Goal: Transaction & Acquisition: Purchase product/service

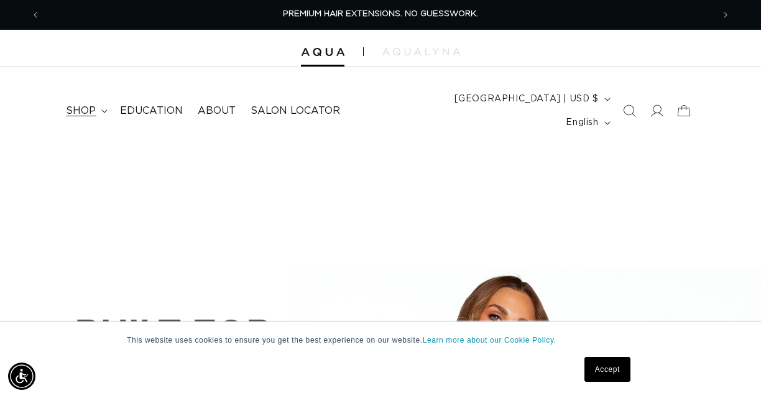
click at [86, 104] on span "shop" at bounding box center [81, 110] width 30 height 13
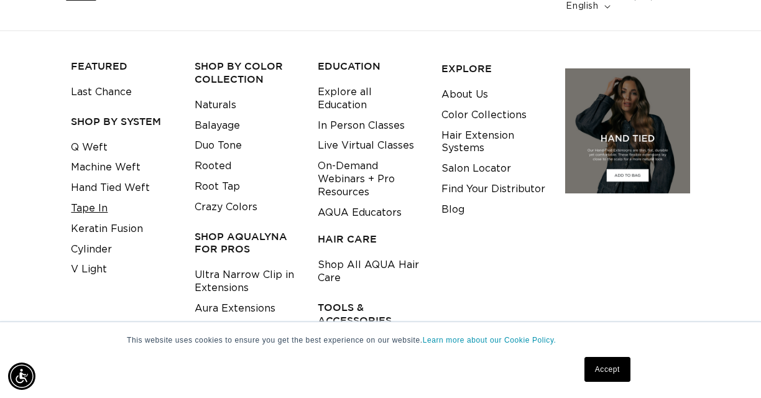
click at [80, 198] on link "Tape In" at bounding box center [89, 208] width 37 height 21
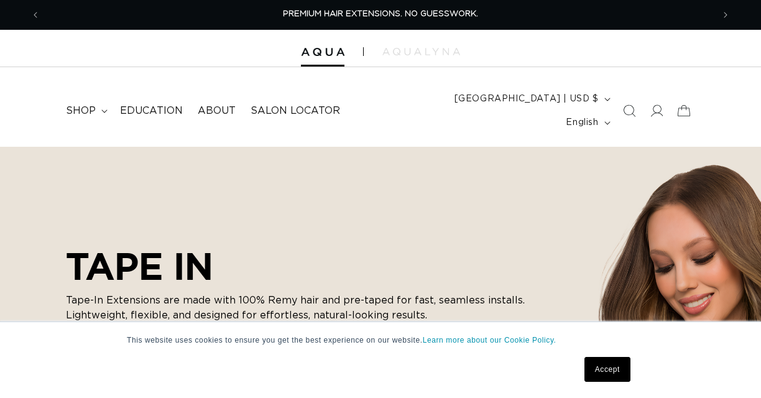
scroll to position [93, 0]
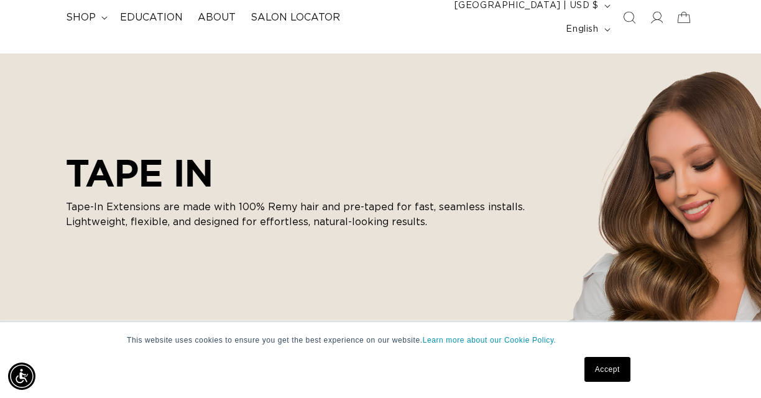
click at [600, 373] on link "Accept" at bounding box center [607, 369] width 46 height 25
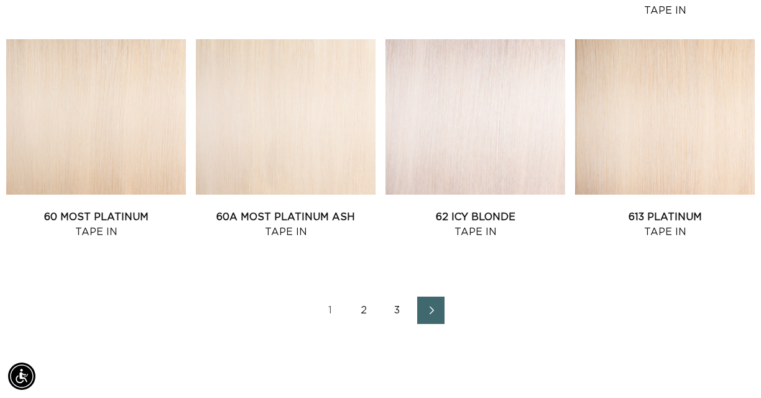
scroll to position [0, 1345]
click at [429, 306] on icon "Next page" at bounding box center [431, 310] width 16 height 9
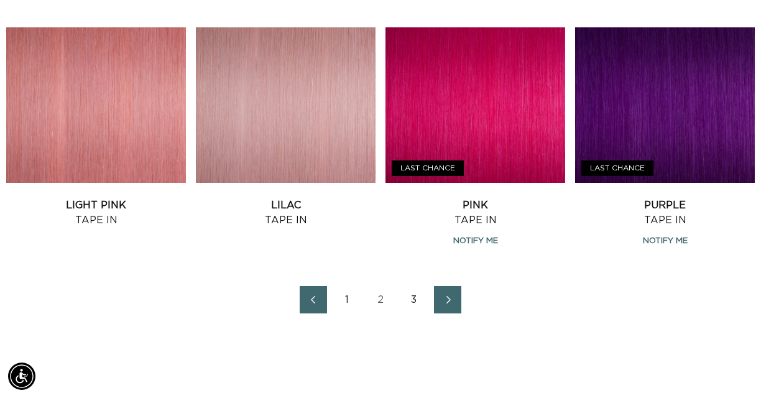
scroll to position [1448, 0]
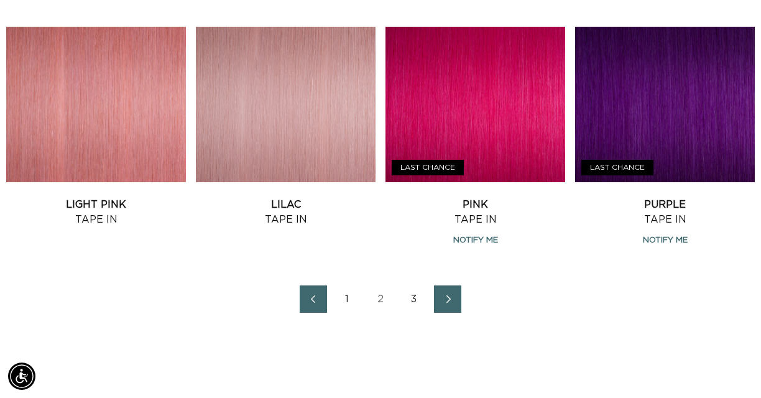
click at [440, 295] on icon "Next page" at bounding box center [448, 299] width 16 height 9
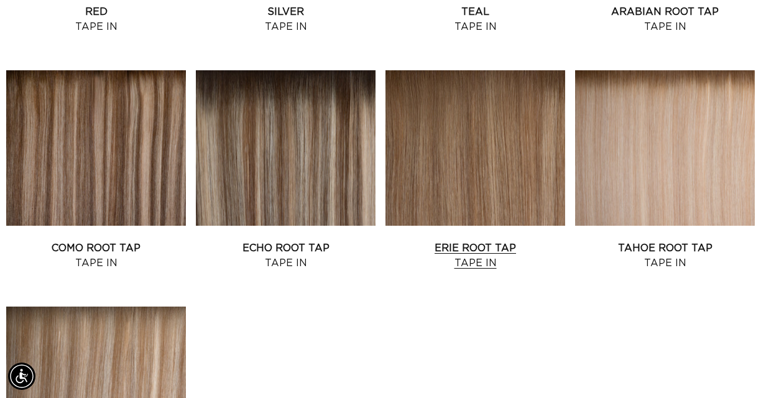
scroll to position [0, 1345]
click at [493, 240] on link "Erie Root Tap Tape In" at bounding box center [475, 255] width 180 height 30
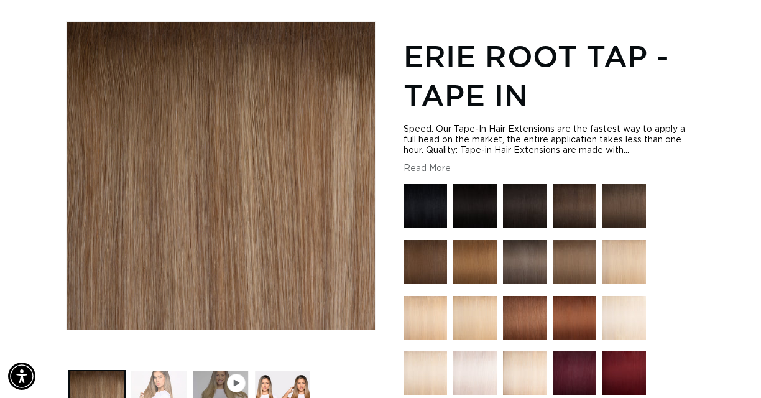
scroll to position [0, 1345]
click at [162, 370] on button "Load image 2 in gallery view" at bounding box center [158, 397] width 55 height 55
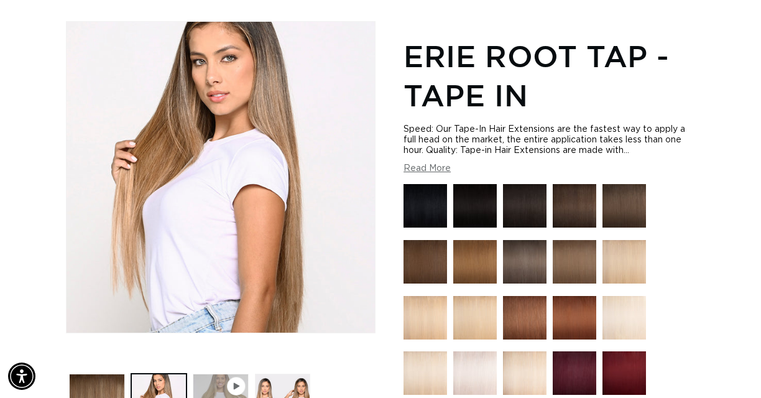
scroll to position [0, 672]
click at [283, 383] on button "Load image 3 in gallery view" at bounding box center [282, 400] width 55 height 55
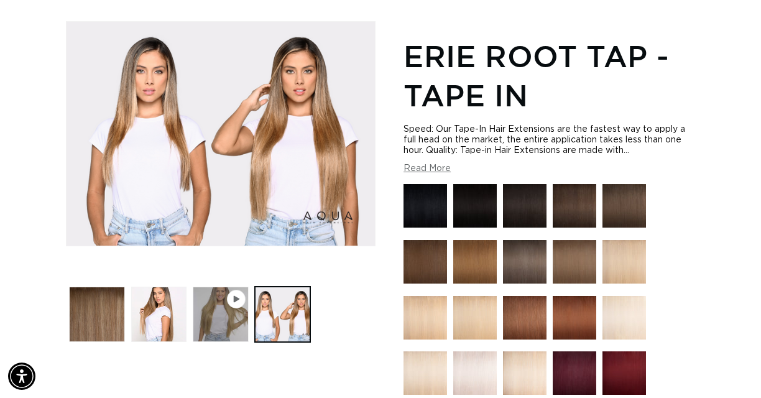
scroll to position [0, 0]
click at [236, 295] on icon "Gallery Viewer" at bounding box center [236, 298] width 6 height 7
click at [237, 209] on img "Gallery Viewer" at bounding box center [220, 134] width 308 height 224
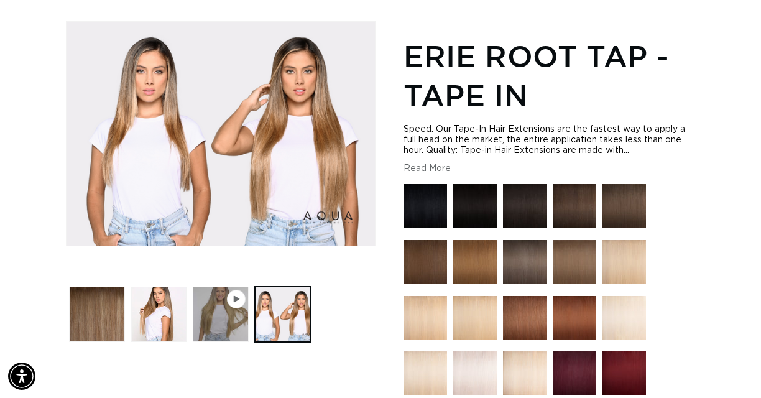
click at [233, 295] on icon "Gallery Viewer" at bounding box center [235, 298] width 7 height 7
click at [225, 300] on button "Play video 1 in gallery view" at bounding box center [220, 313] width 55 height 55
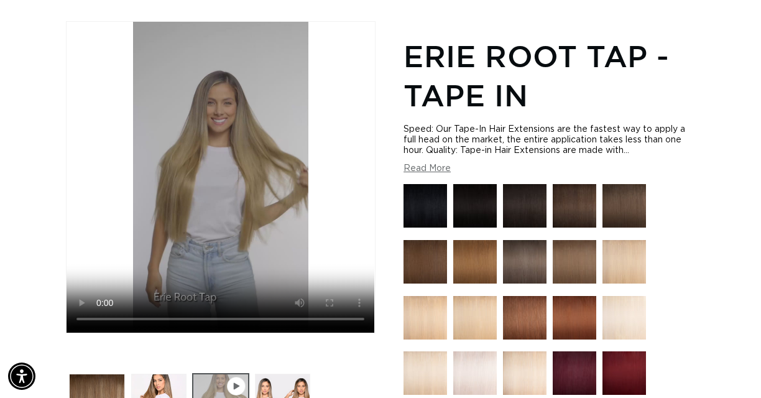
scroll to position [0, 672]
click at [579, 185] on img at bounding box center [573, 205] width 43 height 43
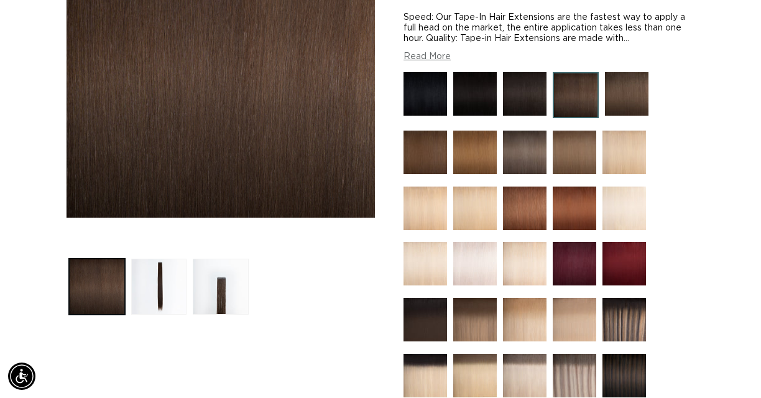
scroll to position [0, 672]
click at [213, 280] on button "Load image 3 in gallery view" at bounding box center [220, 285] width 55 height 55
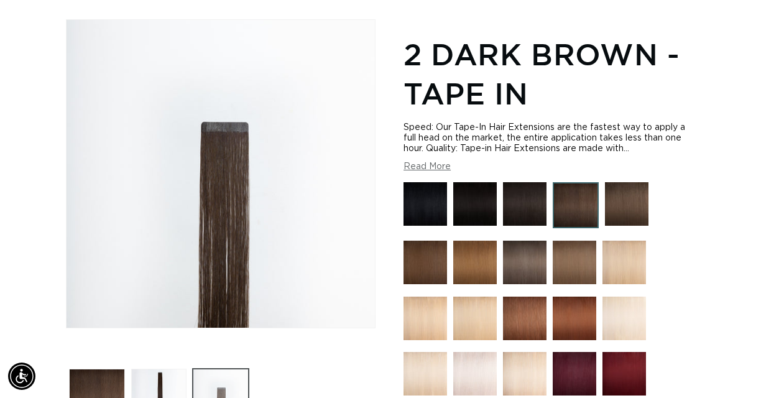
scroll to position [0, 1345]
click at [629, 182] on img at bounding box center [626, 203] width 43 height 43
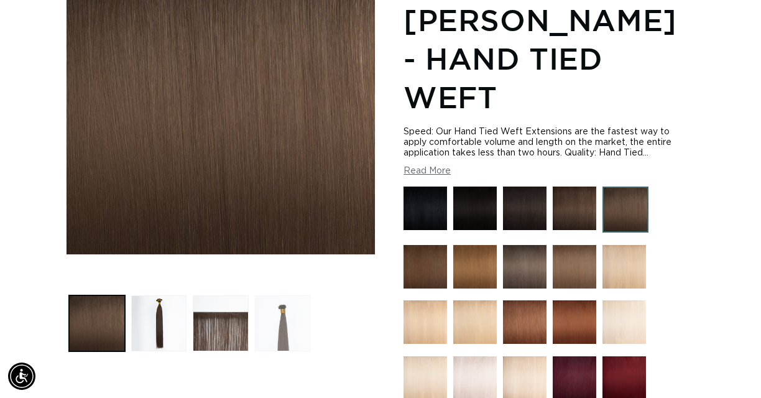
scroll to position [0, 672]
click at [157, 303] on button "Load image 2 in gallery view" at bounding box center [158, 322] width 55 height 55
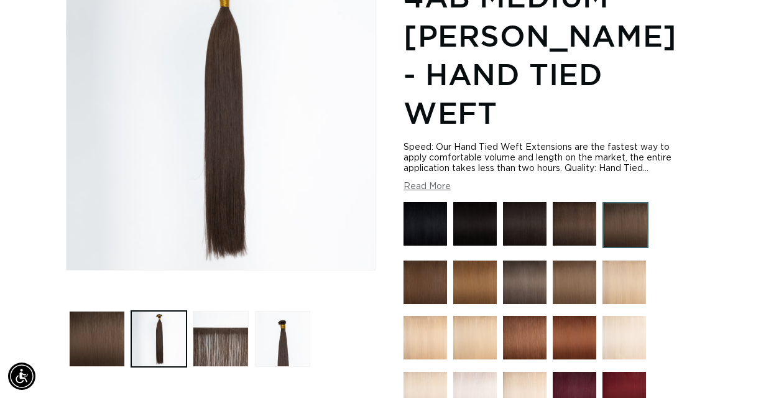
scroll to position [0, 0]
click at [621, 202] on img at bounding box center [625, 225] width 46 height 46
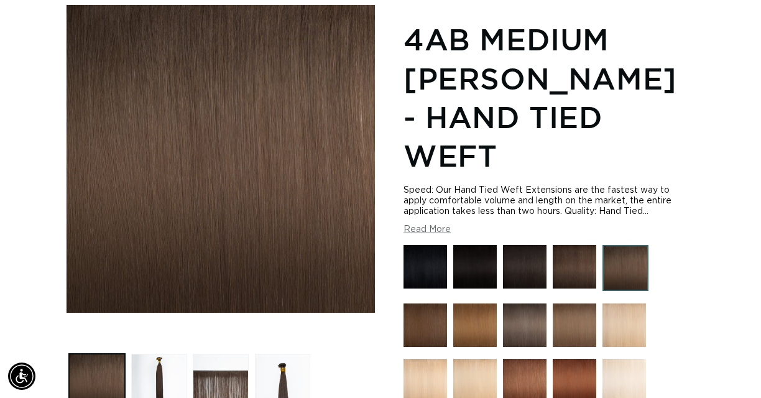
scroll to position [188, 0]
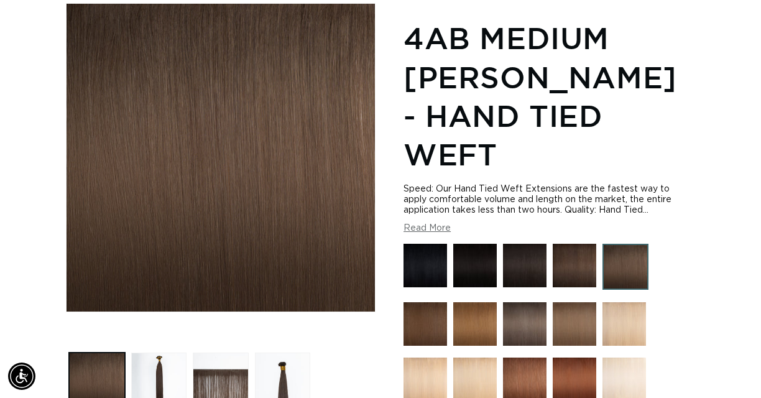
click at [427, 302] on img at bounding box center [424, 323] width 43 height 43
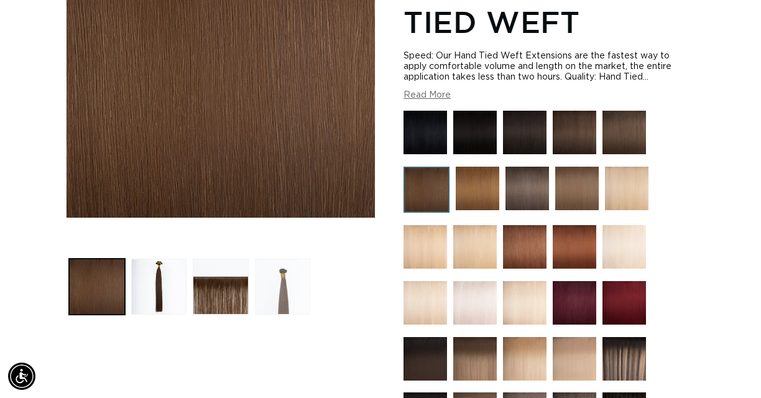
scroll to position [0, 672]
click at [290, 275] on button "Load image 4 in gallery view" at bounding box center [282, 285] width 55 height 55
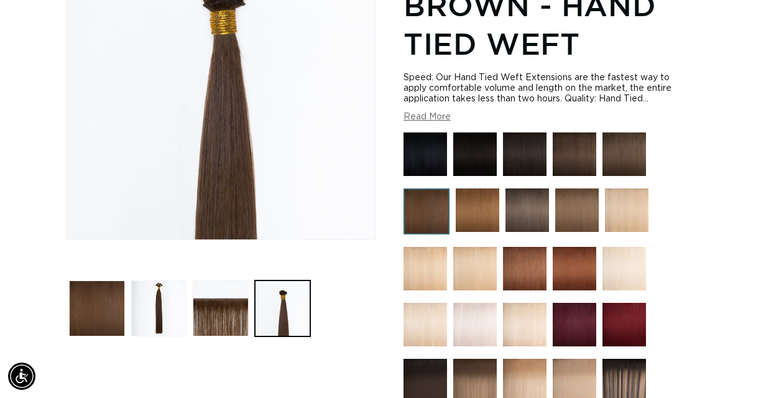
click at [523, 188] on img at bounding box center [526, 209] width 43 height 43
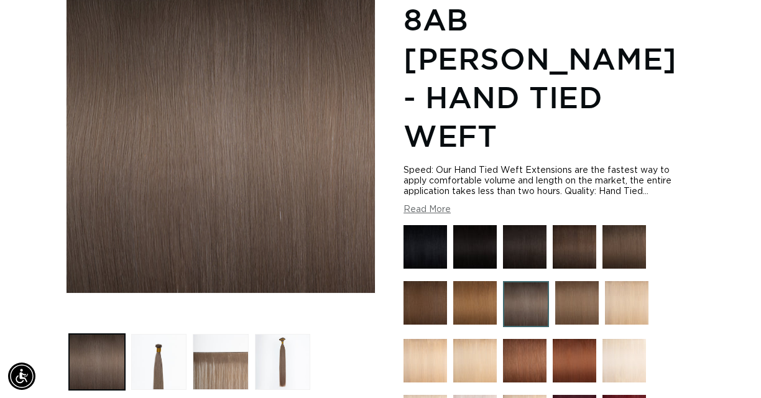
scroll to position [0, 672]
click at [272, 350] on button "Load image 4 in gallery view" at bounding box center [282, 361] width 55 height 55
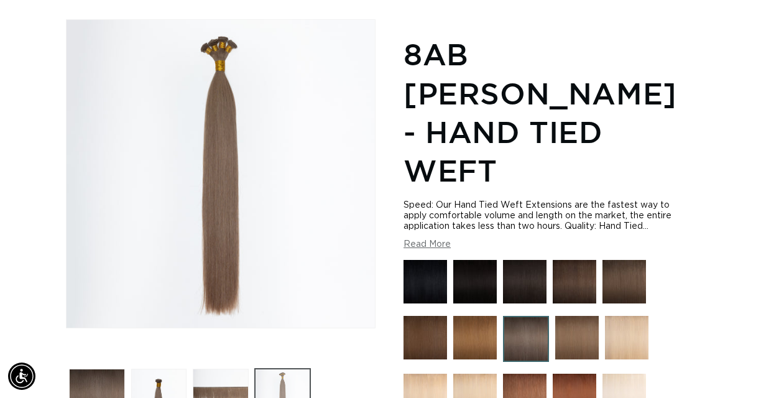
scroll to position [0, 1345]
click at [153, 373] on button "Load image 2 in gallery view" at bounding box center [158, 395] width 55 height 55
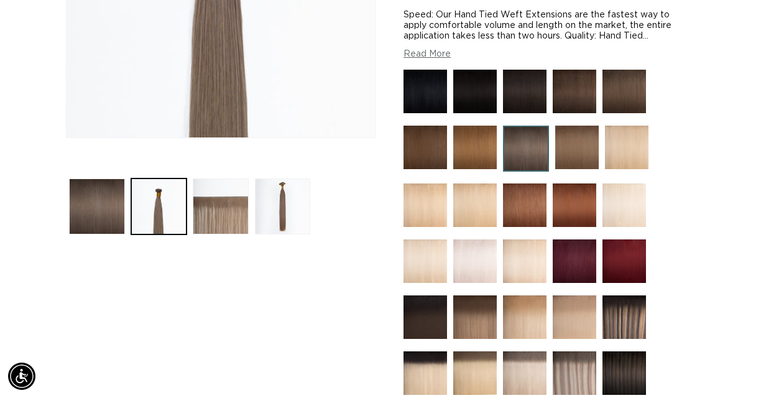
click at [423, 295] on img at bounding box center [424, 316] width 43 height 43
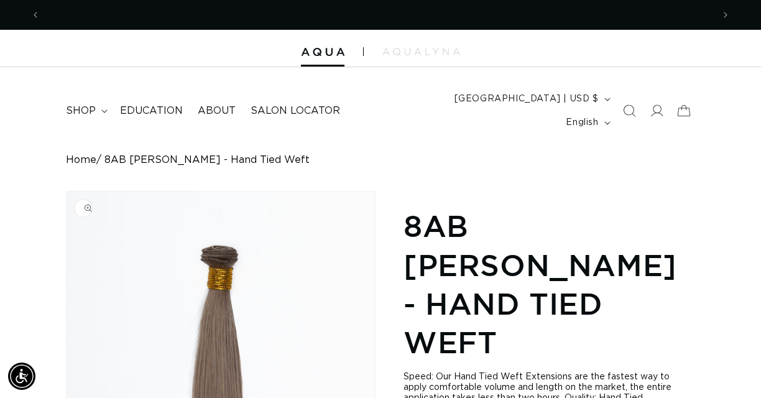
scroll to position [0, 672]
click at [83, 104] on span "shop" at bounding box center [81, 110] width 30 height 13
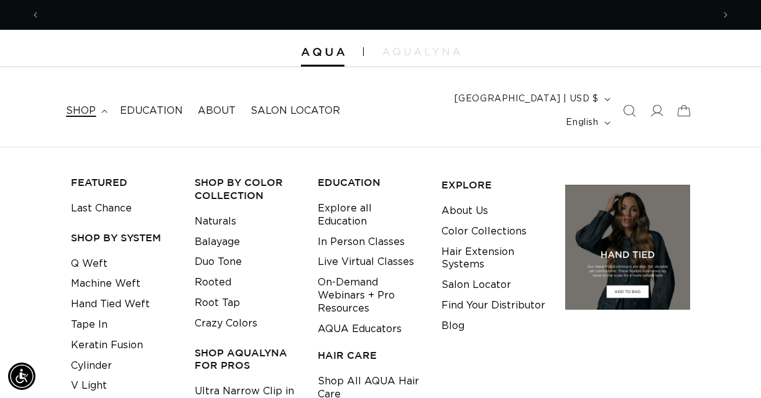
scroll to position [0, 1345]
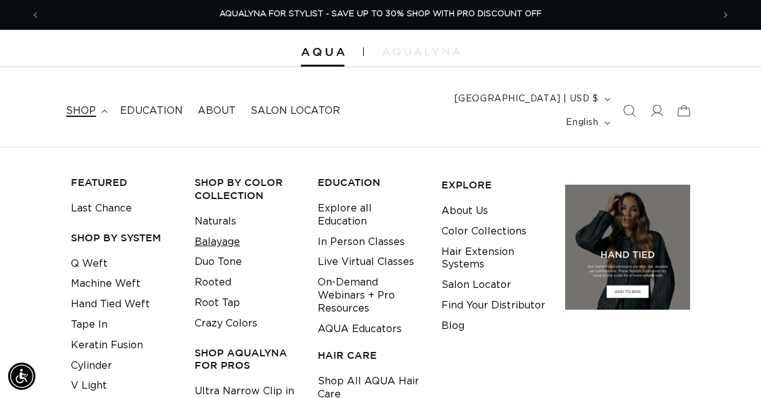
click at [204, 232] on link "Balayage" at bounding box center [216, 242] width 45 height 21
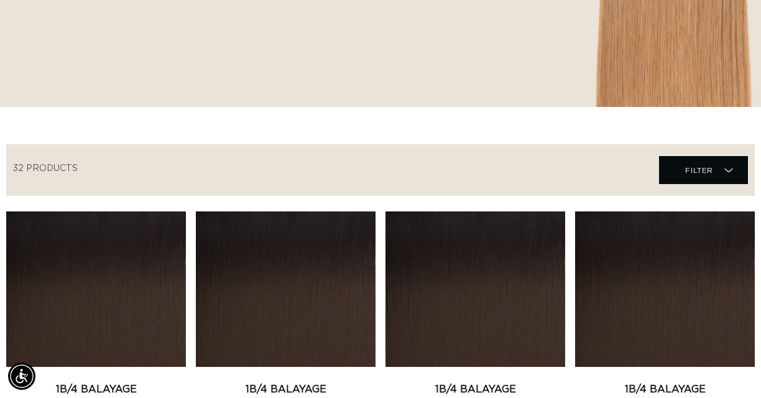
scroll to position [320, 0]
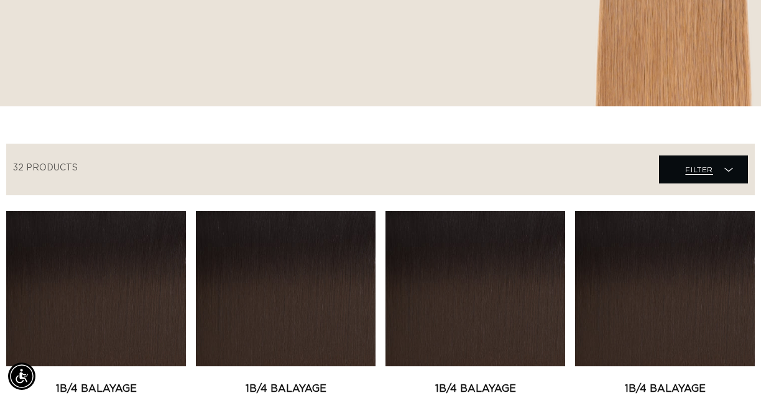
click at [705, 158] on span "Filter" at bounding box center [699, 170] width 28 height 24
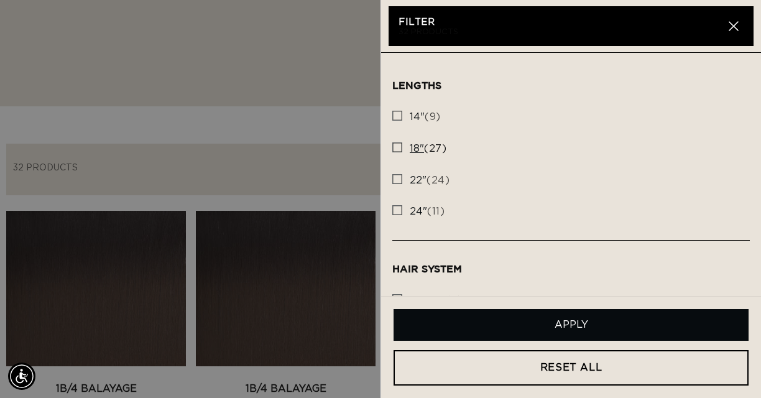
click at [396, 145] on rect at bounding box center [397, 147] width 9 height 9
click at [396, 145] on input "18" (27) 18" (27 products)" at bounding box center [397, 144] width 10 height 10
checkbox input "true"
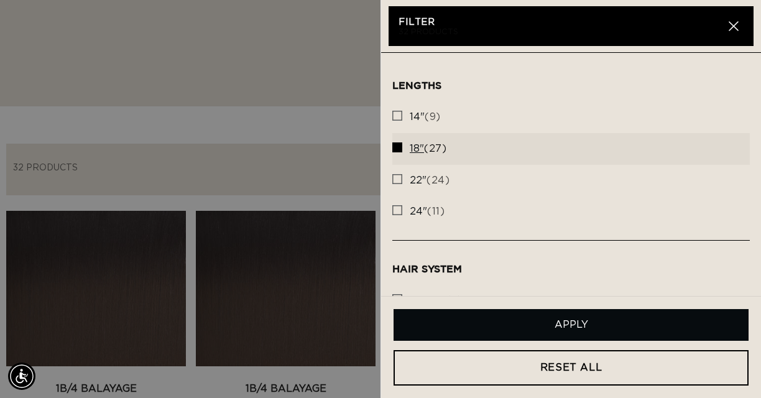
scroll to position [0, 0]
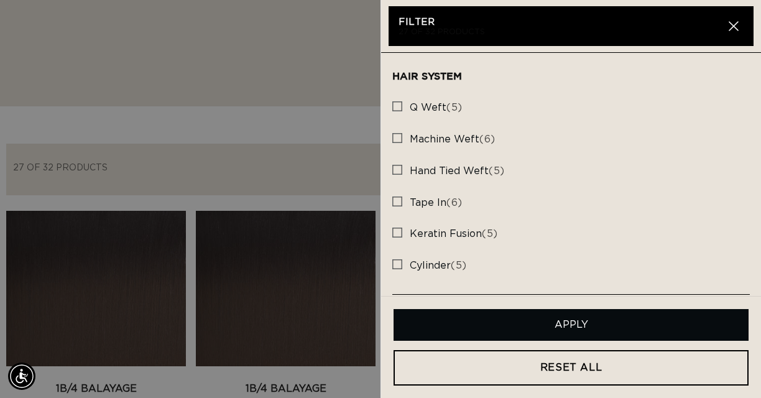
scroll to position [193, 0]
click at [394, 199] on rect at bounding box center [397, 200] width 9 height 9
click at [394, 199] on input "tape in (6) tape in (6 products)" at bounding box center [397, 198] width 10 height 10
checkbox input "true"
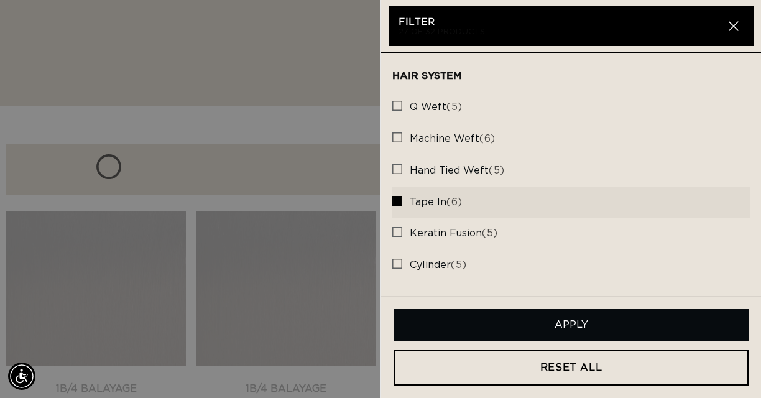
scroll to position [0, 1345]
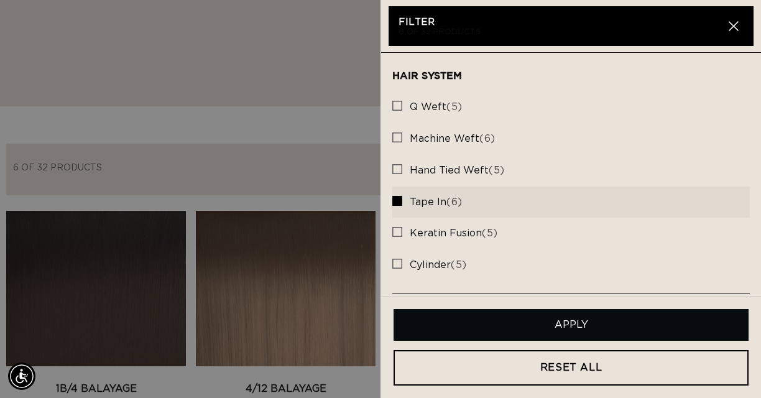
click at [549, 320] on button "Apply" at bounding box center [570, 325] width 355 height 32
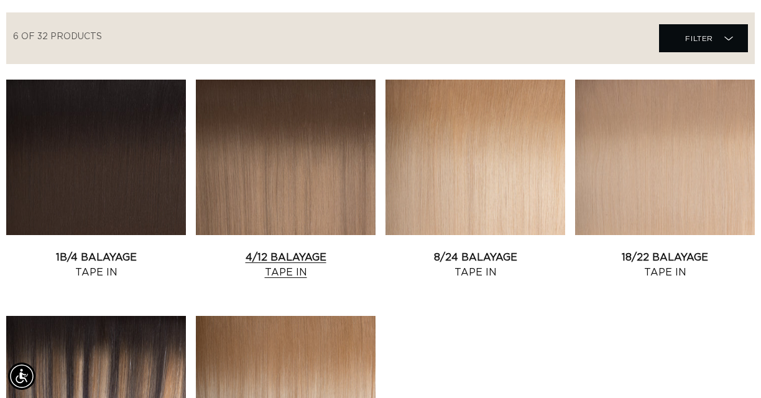
click at [326, 250] on link "4/12 Balayage Tape In" at bounding box center [286, 265] width 180 height 30
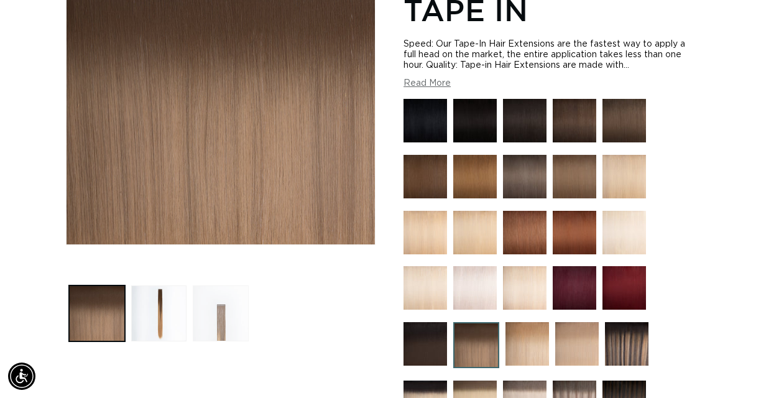
scroll to position [0, 672]
click at [217, 300] on button "Load image 3 in gallery view" at bounding box center [220, 312] width 55 height 55
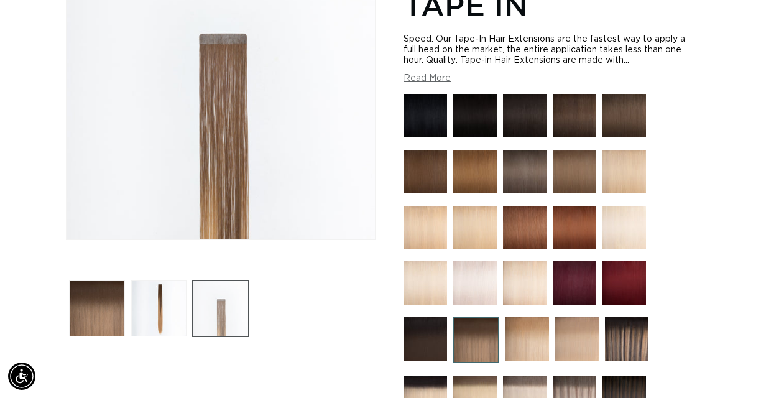
scroll to position [260, 0]
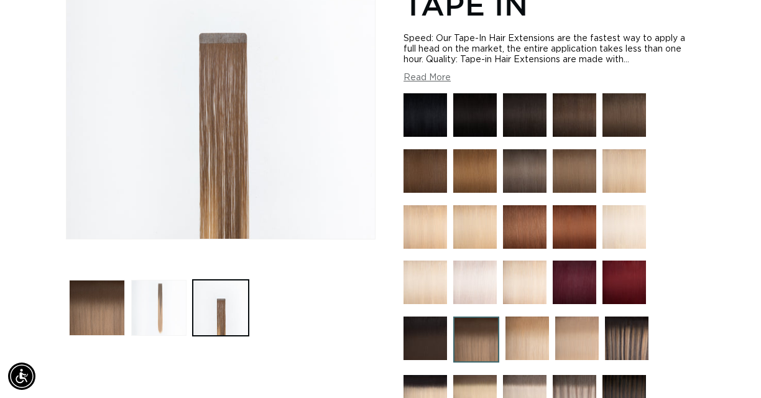
click at [160, 290] on button "Load image 2 in gallery view" at bounding box center [158, 307] width 55 height 55
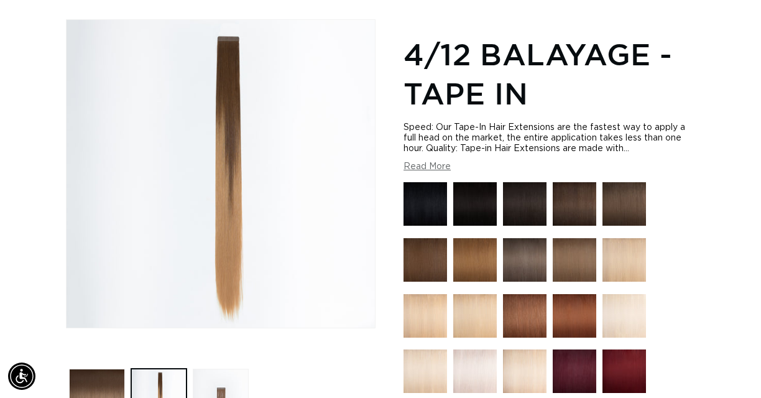
scroll to position [0, 1345]
click at [575, 188] on img at bounding box center [573, 203] width 43 height 43
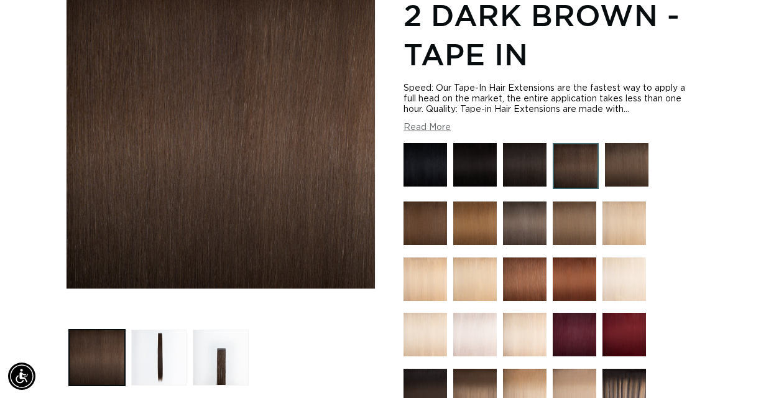
scroll to position [0, 672]
click at [624, 145] on img at bounding box center [626, 164] width 43 height 43
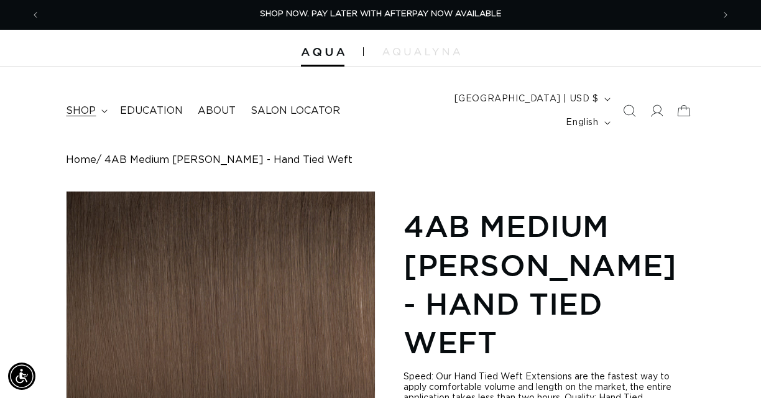
click at [76, 104] on span "shop" at bounding box center [81, 110] width 30 height 13
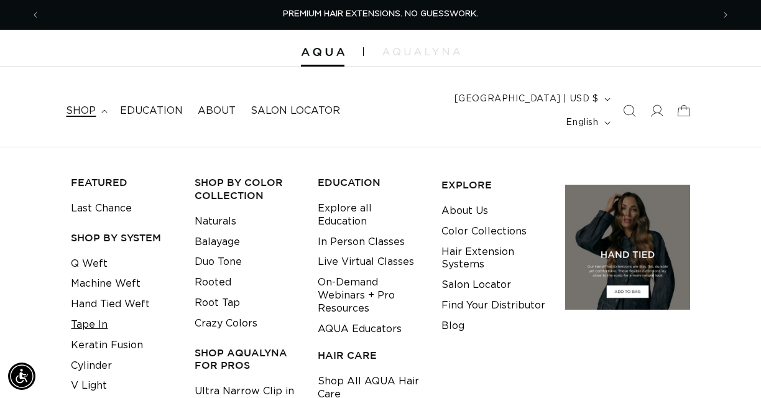
click at [81, 314] on link "Tape In" at bounding box center [89, 324] width 37 height 21
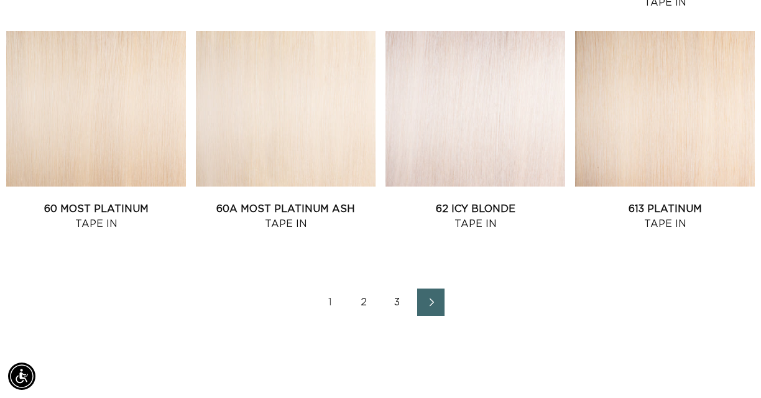
click at [431, 298] on icon "Next page" at bounding box center [431, 302] width 16 height 9
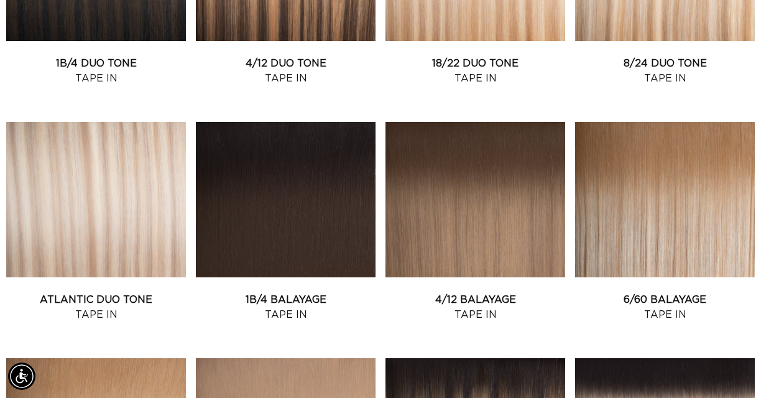
scroll to position [646, 0]
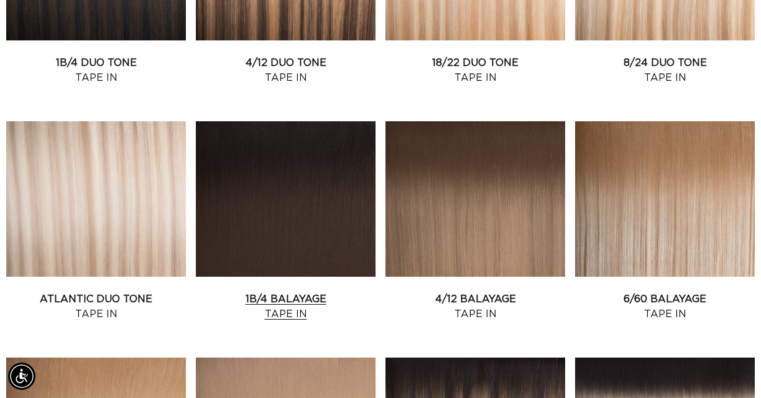
click at [318, 291] on link "1B/4 Balayage Tape In" at bounding box center [286, 306] width 180 height 30
click at [470, 291] on link "4/12 Balayage Tape In" at bounding box center [475, 306] width 180 height 30
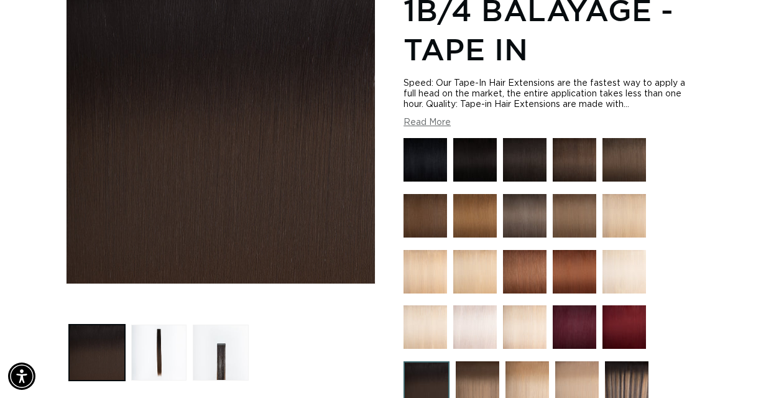
scroll to position [221, 0]
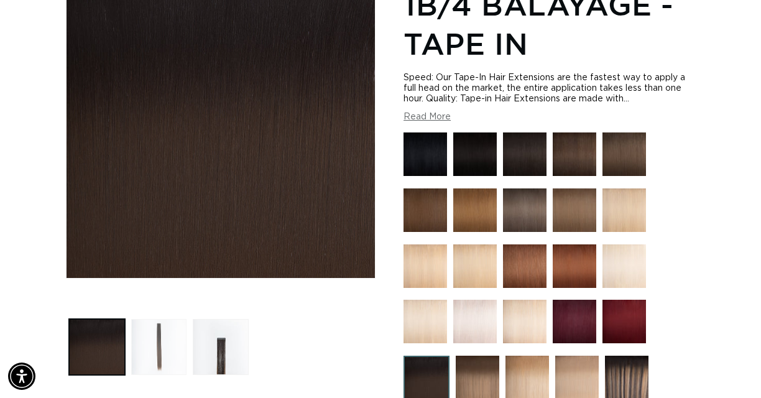
click at [153, 325] on button "Load image 2 in gallery view" at bounding box center [158, 346] width 55 height 55
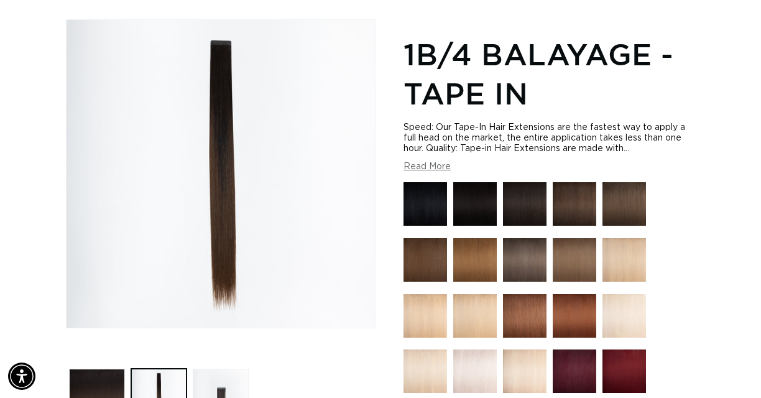
scroll to position [0, 672]
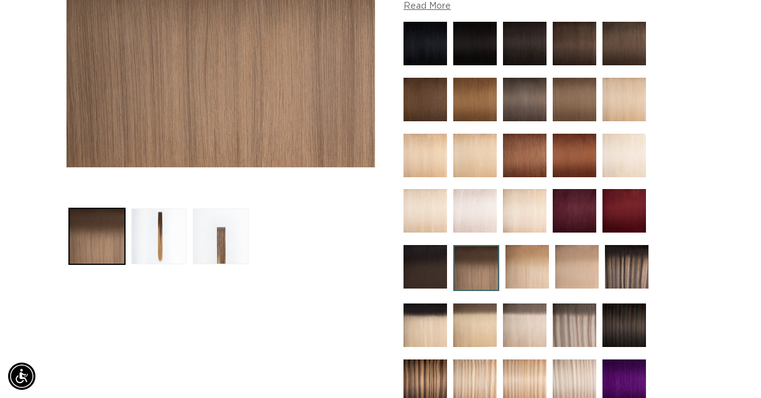
scroll to position [334, 0]
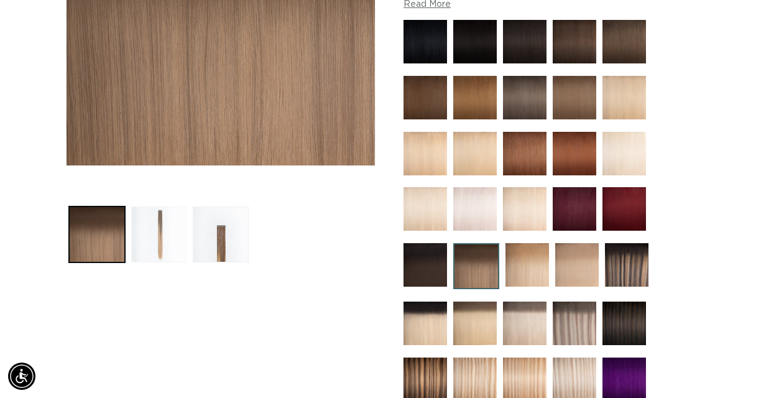
click at [161, 209] on button "Load image 2 in gallery view" at bounding box center [158, 233] width 55 height 55
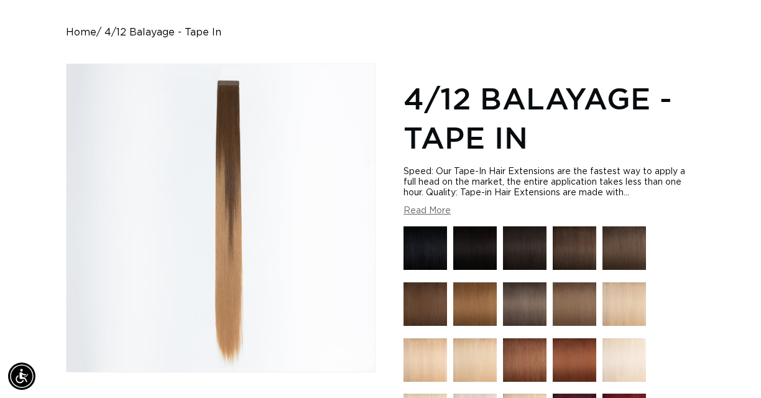
scroll to position [0, 672]
click at [609, 232] on img at bounding box center [623, 247] width 43 height 43
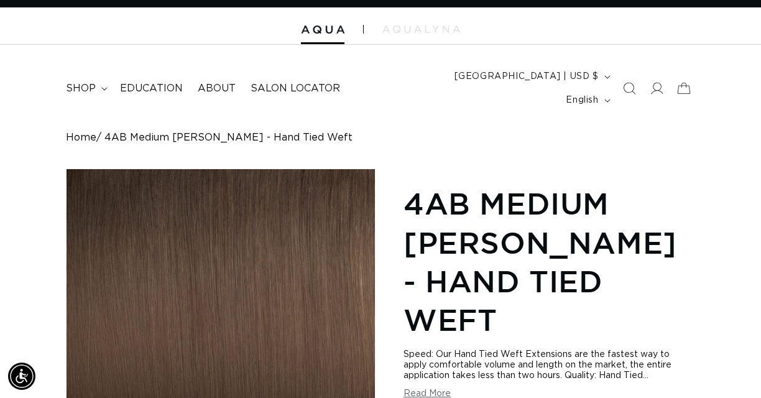
scroll to position [0, 1345]
click at [77, 132] on link "Home" at bounding box center [81, 138] width 30 height 12
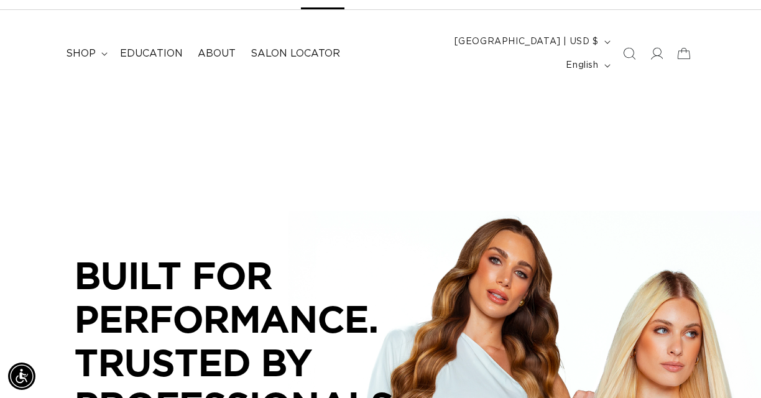
scroll to position [0, 672]
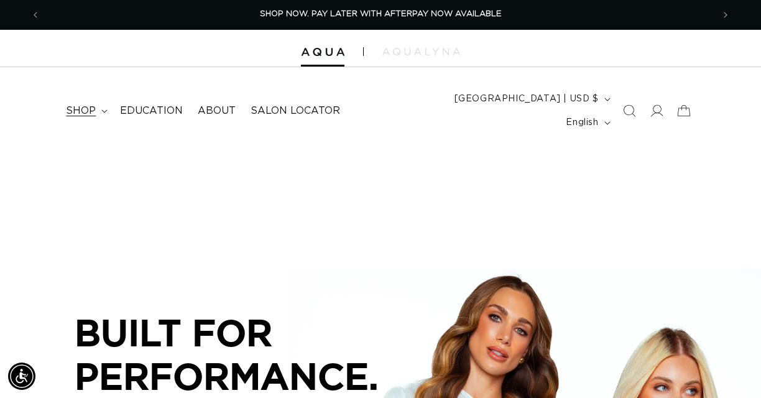
click at [80, 104] on span "shop" at bounding box center [81, 110] width 30 height 13
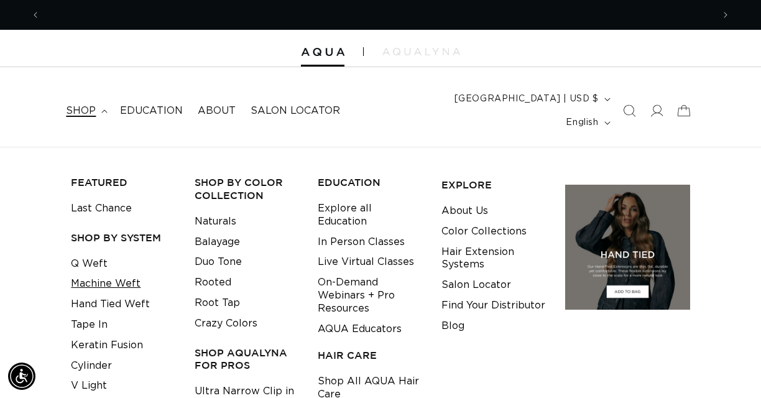
scroll to position [0, 1345]
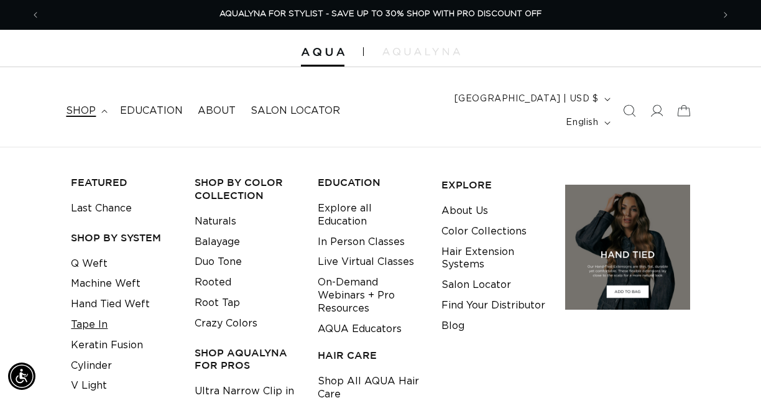
click at [89, 314] on link "Tape In" at bounding box center [89, 324] width 37 height 21
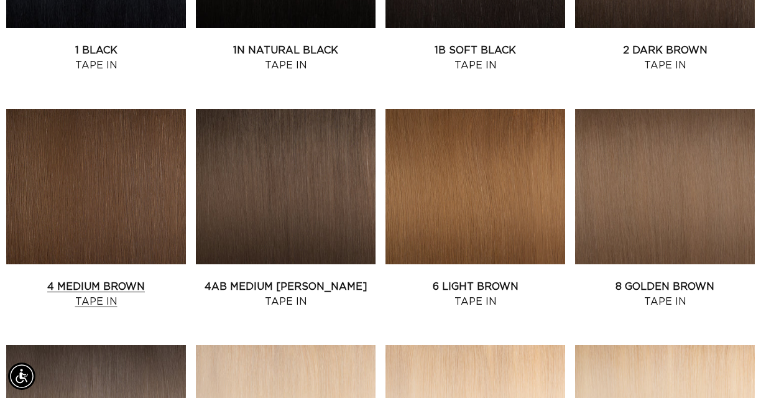
scroll to position [0, 1345]
click at [122, 279] on link "4 Medium Brown Tape In" at bounding box center [96, 294] width 180 height 30
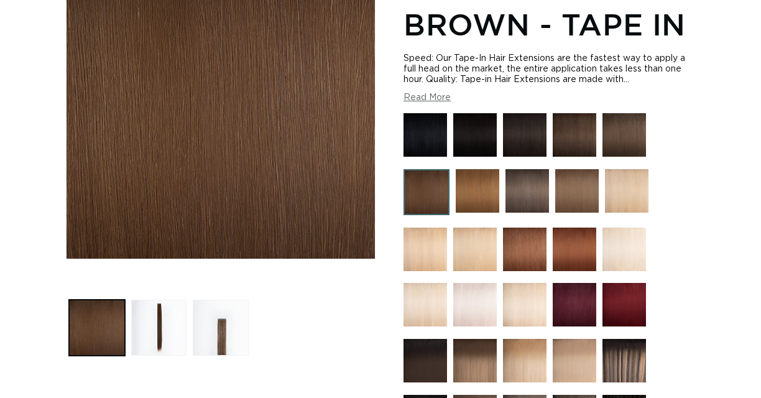
scroll to position [241, 0]
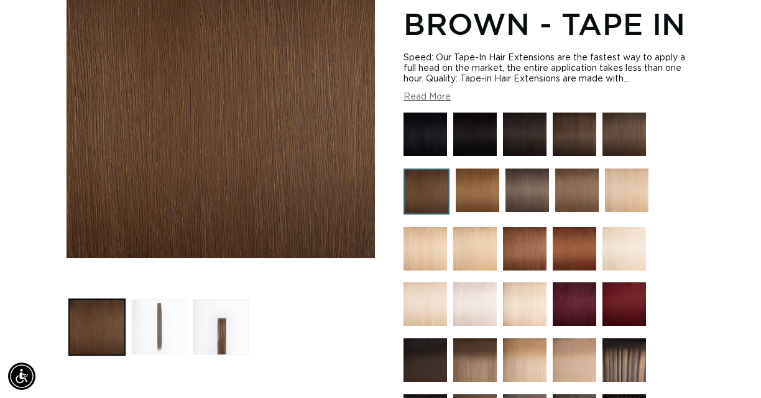
click at [158, 304] on button "Load image 2 in gallery view" at bounding box center [158, 326] width 55 height 55
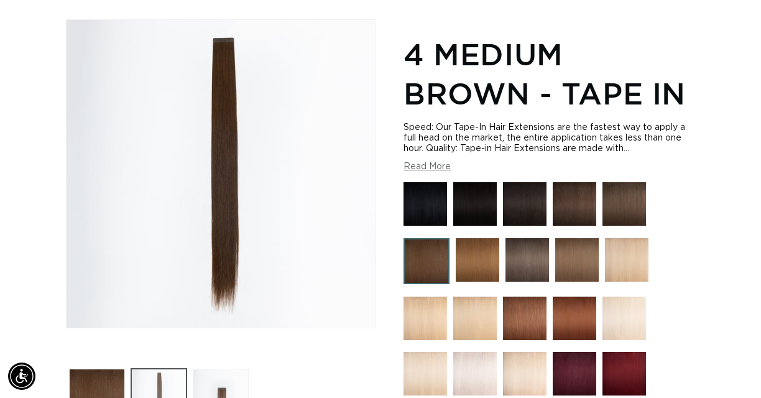
scroll to position [0, 672]
click at [222, 384] on button "Load image 3 in gallery view" at bounding box center [220, 395] width 55 height 55
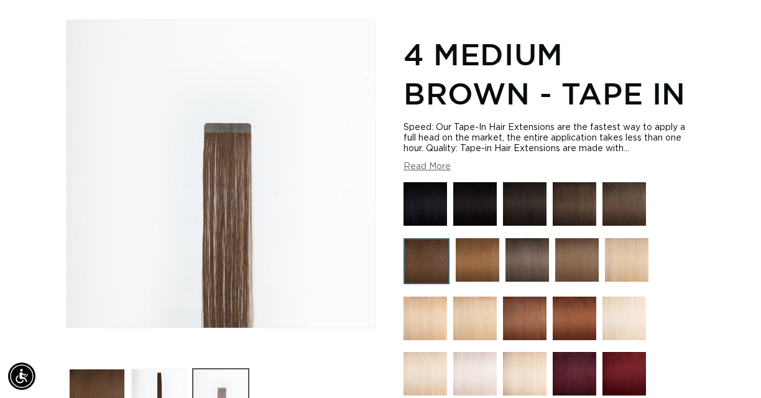
scroll to position [0, 1345]
click at [158, 375] on button "Load image 2 in gallery view" at bounding box center [158, 395] width 55 height 55
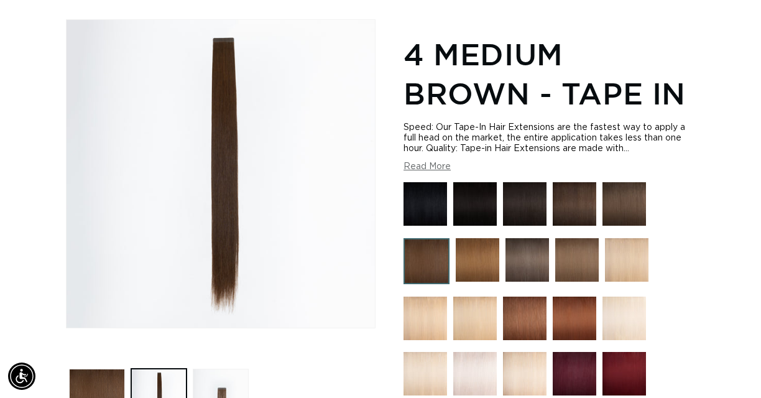
scroll to position [0, 0]
